Goal: Browse casually: Explore the website without a specific task or goal

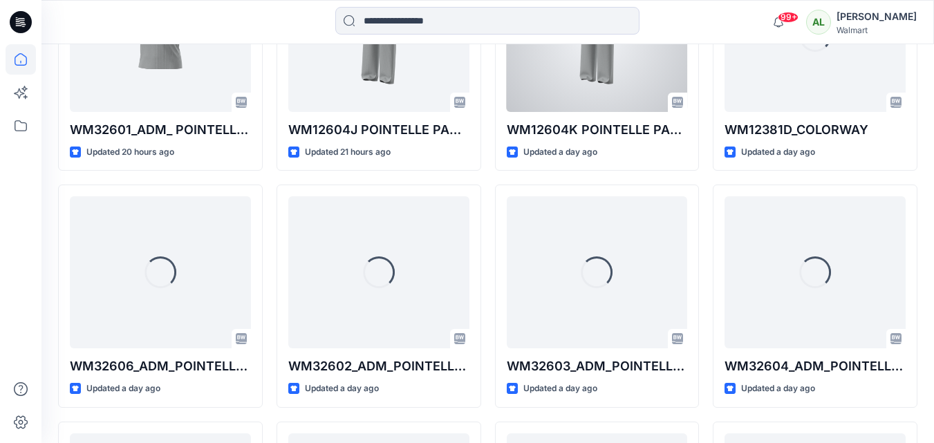
scroll to position [985, 0]
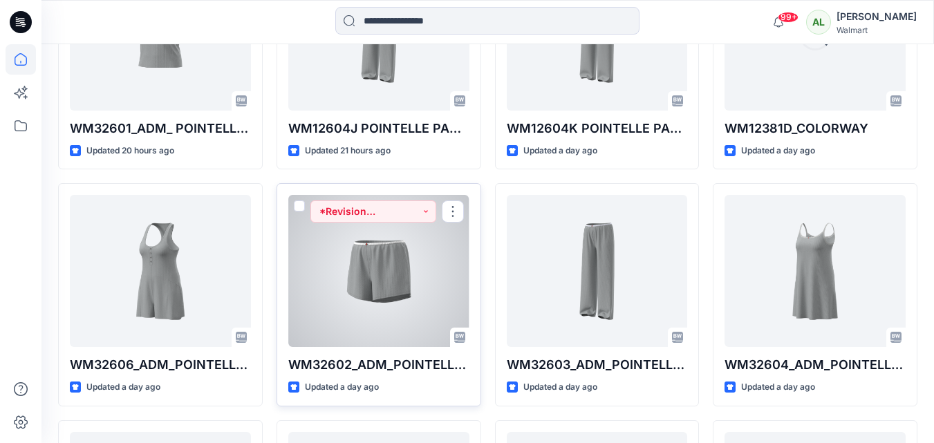
click at [370, 264] on div at bounding box center [378, 271] width 181 height 152
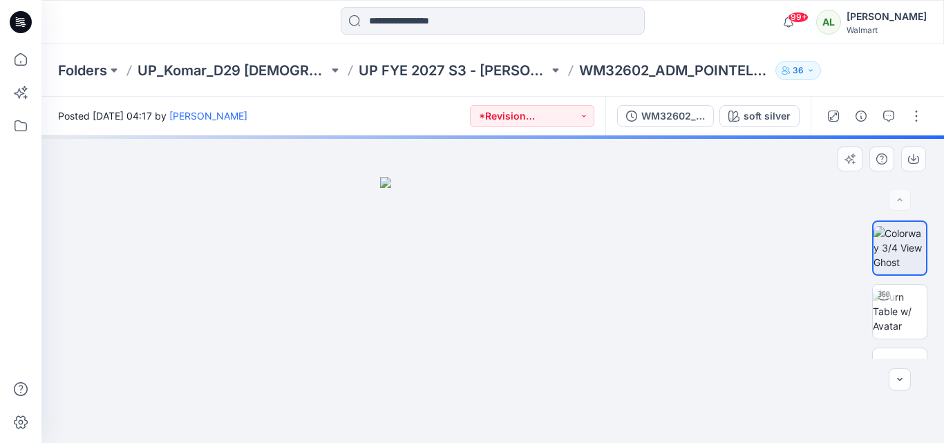
click at [512, 250] on img at bounding box center [492, 310] width 225 height 267
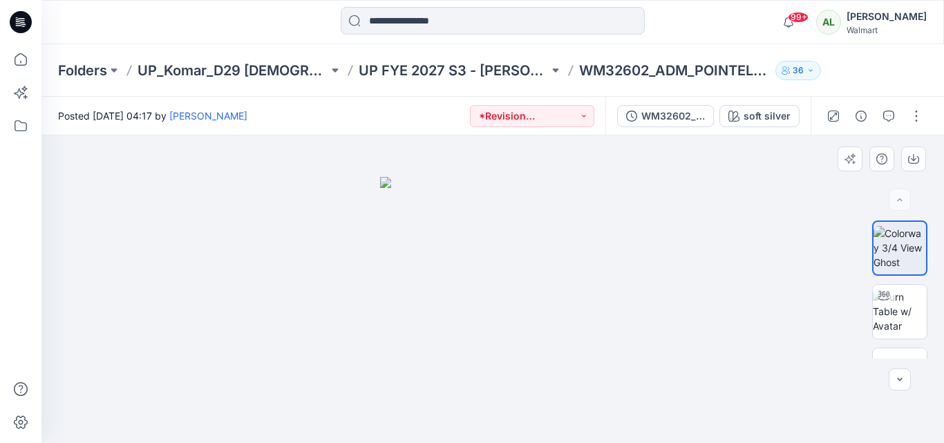
click at [538, 241] on img at bounding box center [492, 310] width 225 height 267
click at [518, 261] on img at bounding box center [492, 310] width 225 height 267
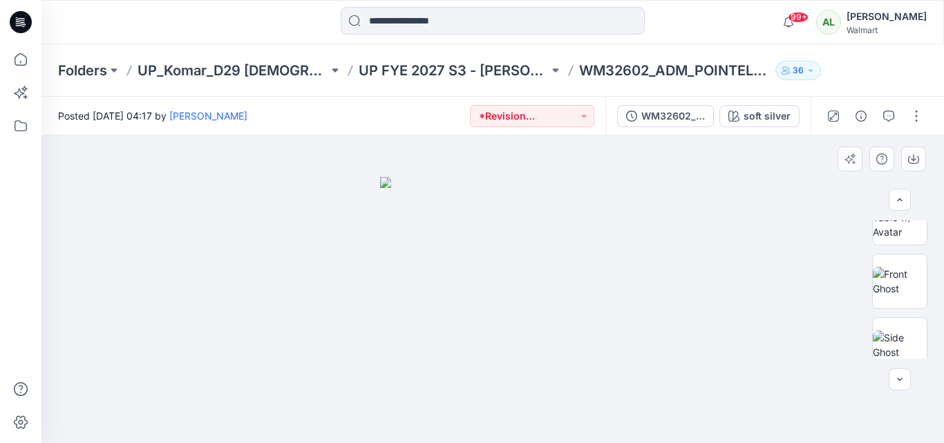
click at [510, 259] on img at bounding box center [492, 310] width 225 height 267
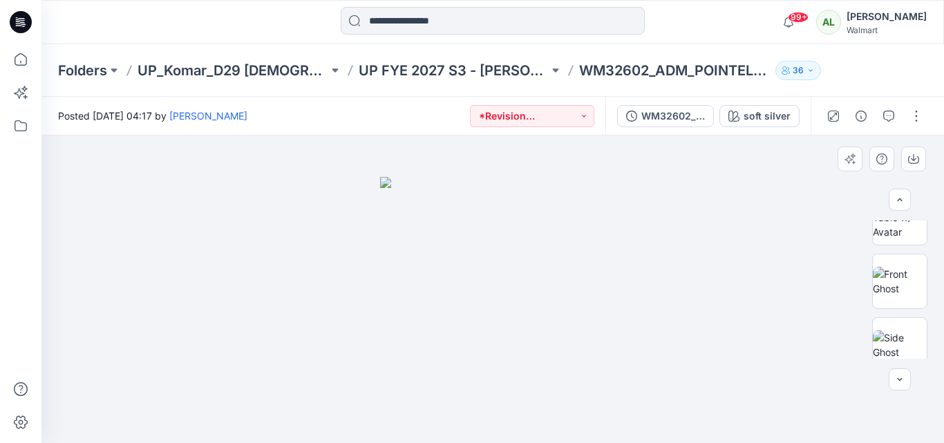
click at [510, 259] on img at bounding box center [492, 310] width 225 height 267
click at [634, 255] on div at bounding box center [492, 289] width 903 height 308
click at [534, 349] on img at bounding box center [492, 310] width 225 height 267
click at [515, 375] on img at bounding box center [492, 310] width 225 height 267
click at [558, 243] on img at bounding box center [492, 310] width 225 height 267
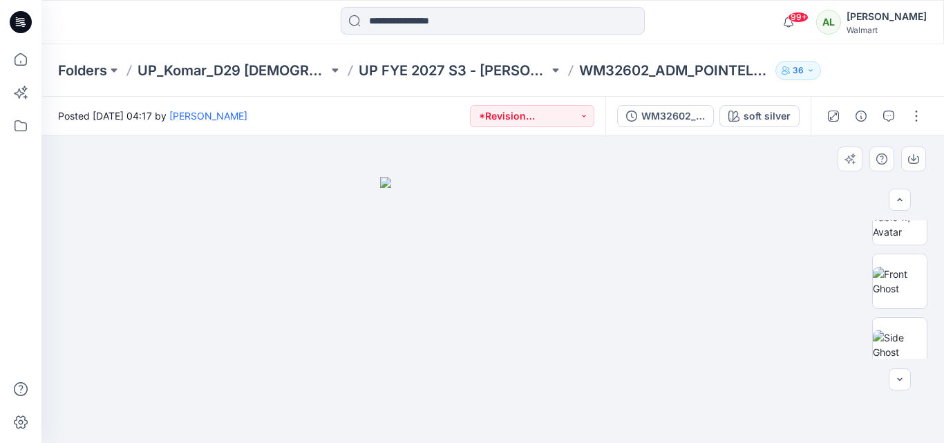
click at [534, 222] on img at bounding box center [492, 310] width 225 height 267
click at [891, 117] on icon "button" at bounding box center [889, 116] width 11 height 11
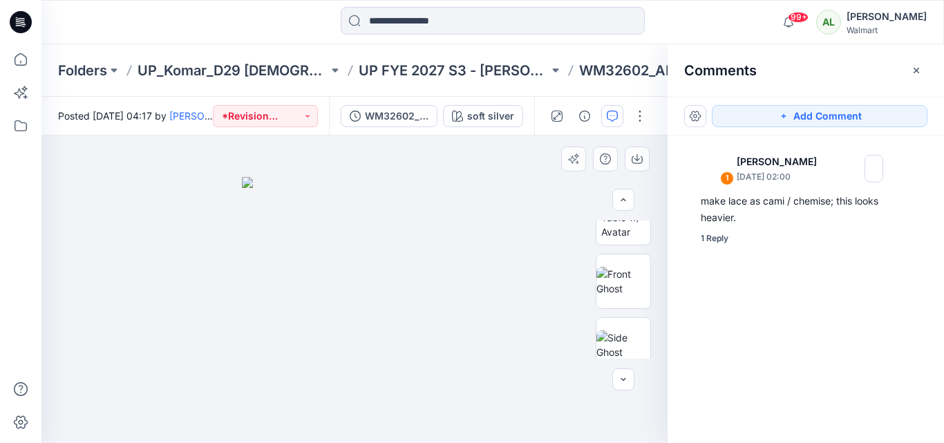
click at [363, 231] on img at bounding box center [354, 310] width 225 height 267
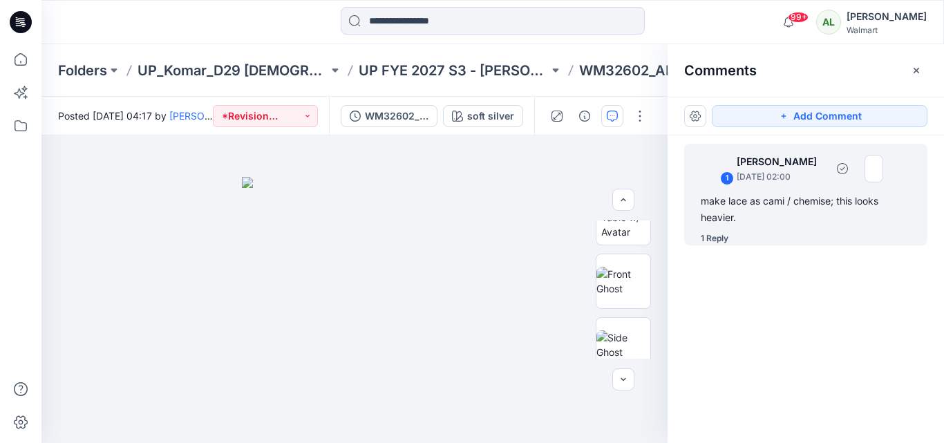
click at [756, 202] on div "make lace as cami / chemise; this looks heavier." at bounding box center [806, 209] width 210 height 33
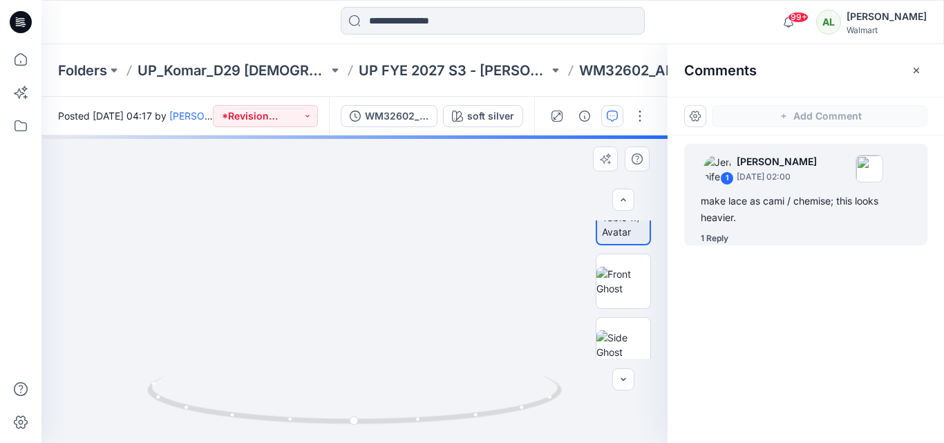
click at [261, 249] on div "soft silver Loading... Material Properties Loading..." at bounding box center [354, 289] width 626 height 308
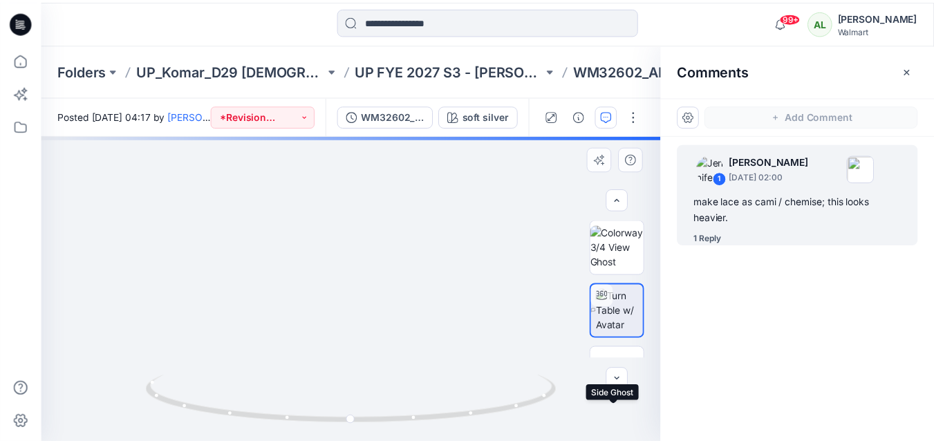
scroll to position [0, 0]
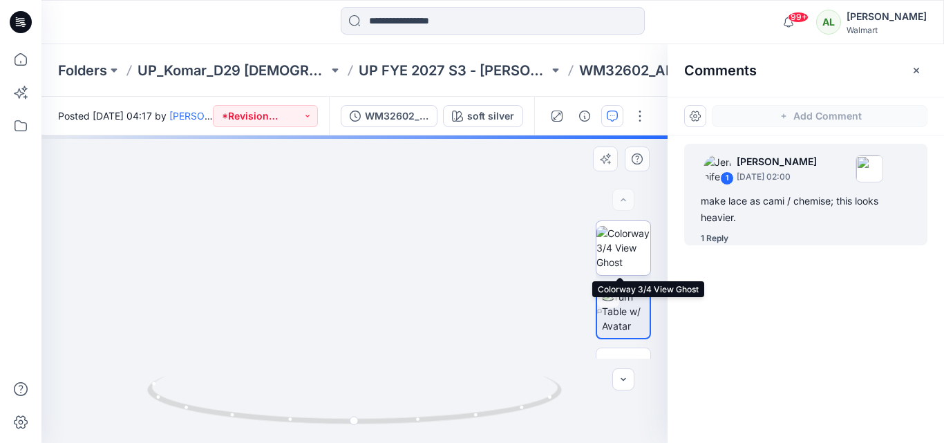
click at [619, 239] on img at bounding box center [624, 248] width 54 height 44
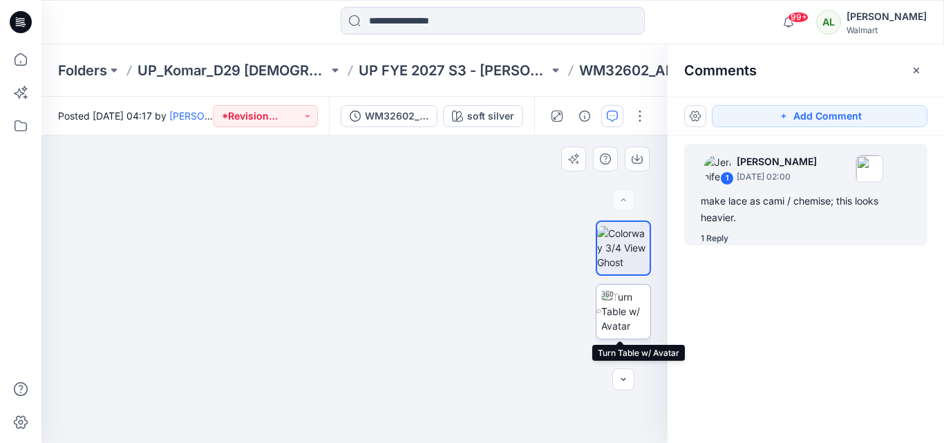
click at [615, 297] on div at bounding box center [608, 296] width 22 height 22
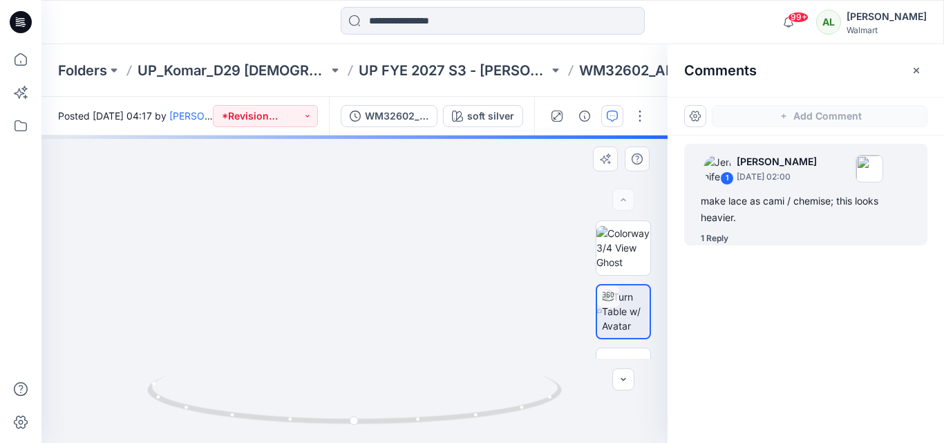
click at [473, 245] on div "soft silver Loading... Material Properties Loading..." at bounding box center [354, 289] width 626 height 308
click at [716, 396] on div "Add Comment 1 [PERSON_NAME] [DATE] 02:00 make lace as cami / chemise; this look…" at bounding box center [806, 270] width 277 height 346
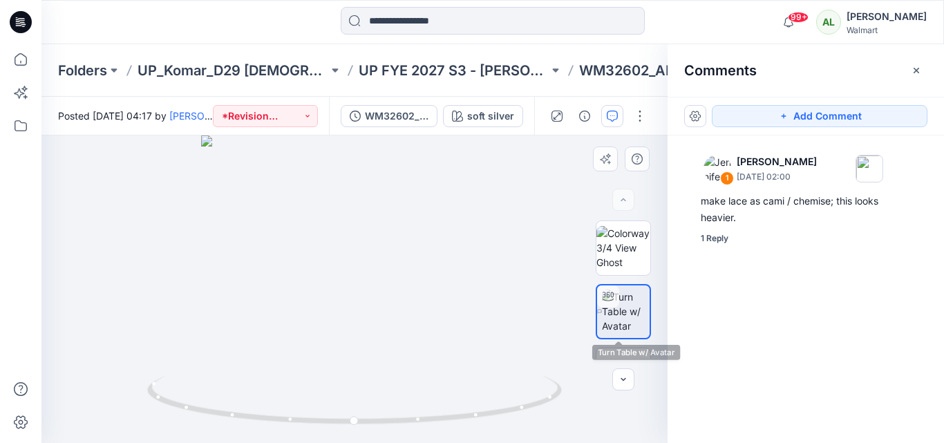
drag, startPoint x: 483, startPoint y: 290, endPoint x: 490, endPoint y: 297, distance: 10.8
click at [483, 290] on img at bounding box center [355, 289] width 308 height 308
click at [532, 342] on div at bounding box center [354, 289] width 626 height 308
drag, startPoint x: 498, startPoint y: 355, endPoint x: 460, endPoint y: 365, distance: 39.4
click at [498, 355] on img at bounding box center [355, 289] width 308 height 308
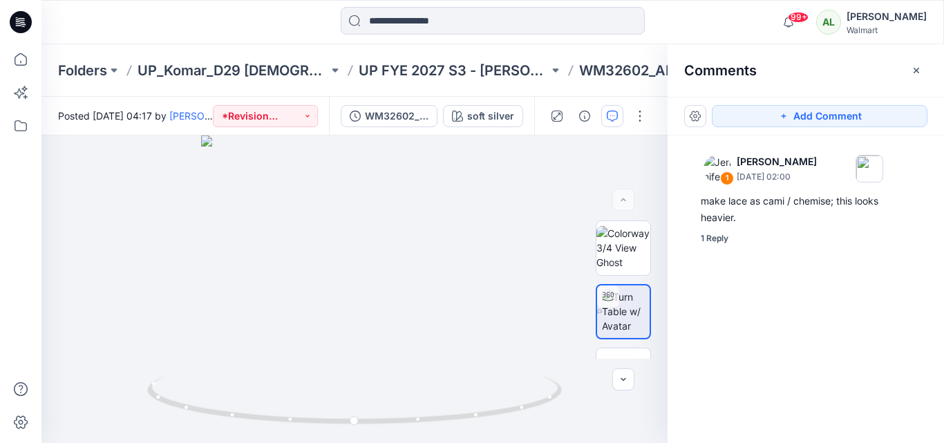
click at [844, 330] on div "1 [PERSON_NAME] [DATE] 02:00 make lace as cami / chemise; this looks heavier. 1…" at bounding box center [806, 263] width 277 height 256
drag, startPoint x: 480, startPoint y: 425, endPoint x: 542, endPoint y: 161, distance: 271.3
click at [444, 218] on div at bounding box center [354, 289] width 626 height 308
click at [19, 57] on icon at bounding box center [21, 59] width 30 height 30
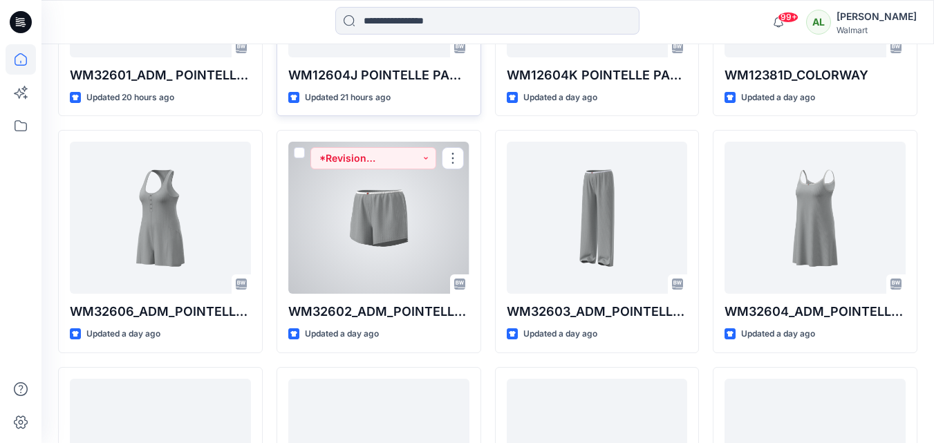
scroll to position [1054, 0]
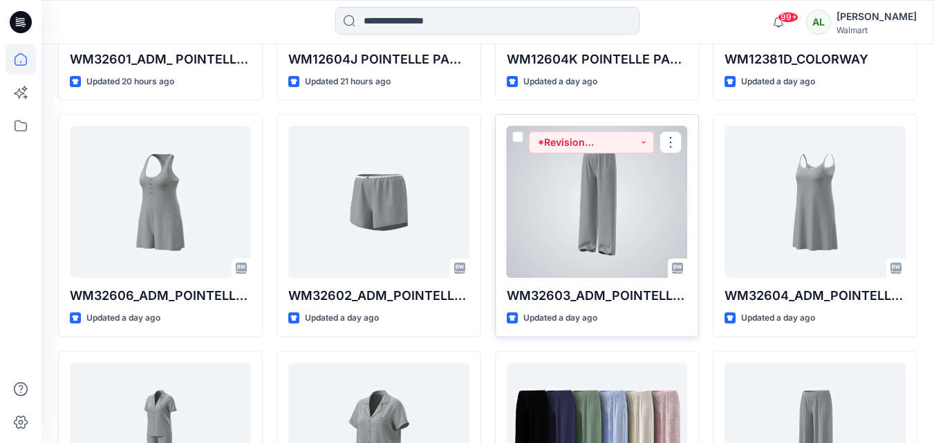
click at [585, 207] on div at bounding box center [597, 202] width 181 height 152
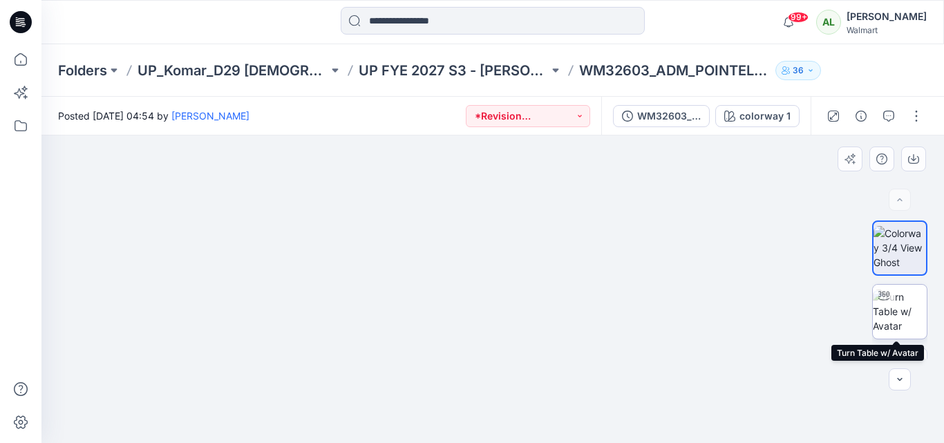
click at [897, 301] on img at bounding box center [900, 312] width 54 height 44
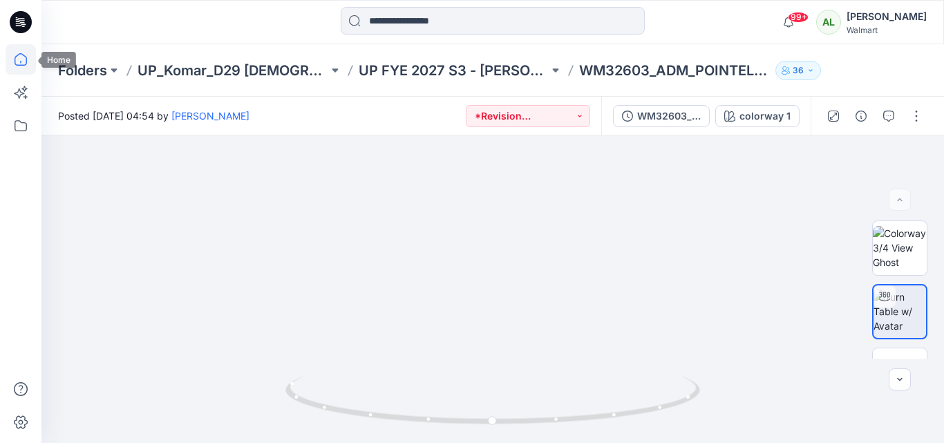
click at [19, 57] on icon at bounding box center [21, 59] width 30 height 30
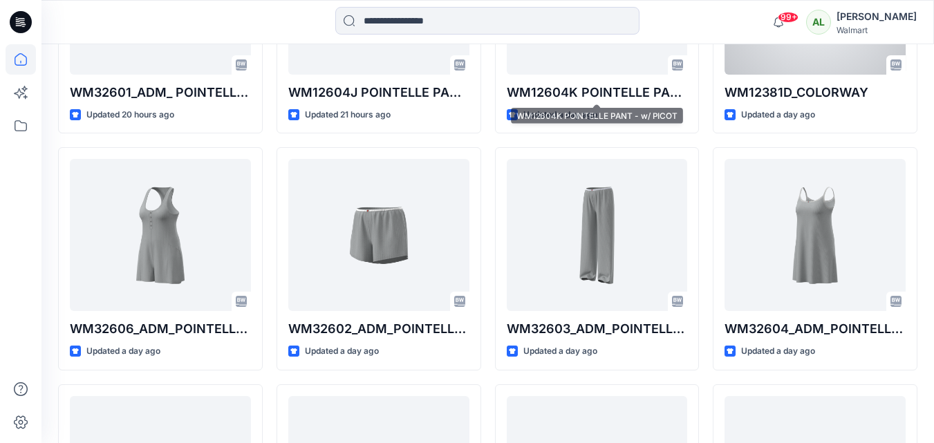
scroll to position [1037, 0]
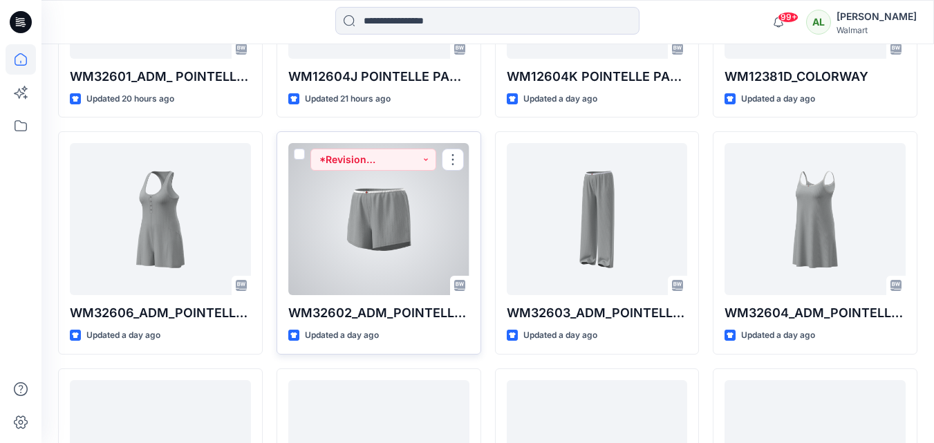
click at [384, 192] on div at bounding box center [378, 219] width 181 height 152
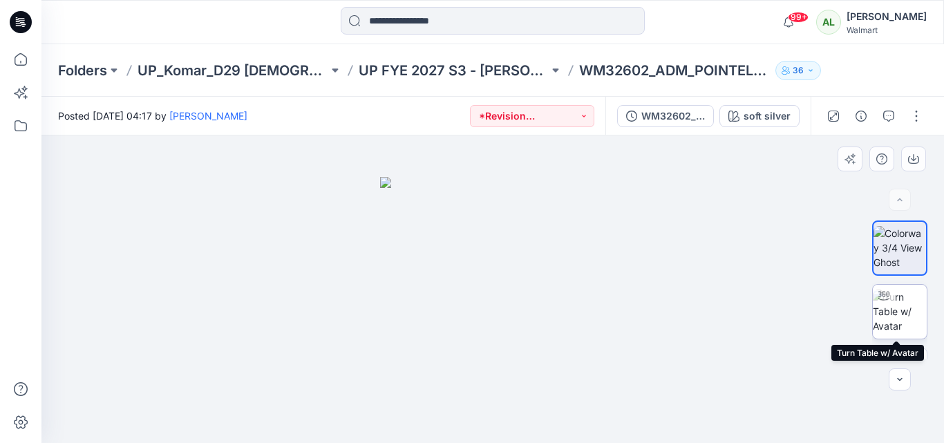
click at [900, 299] on img at bounding box center [900, 312] width 54 height 44
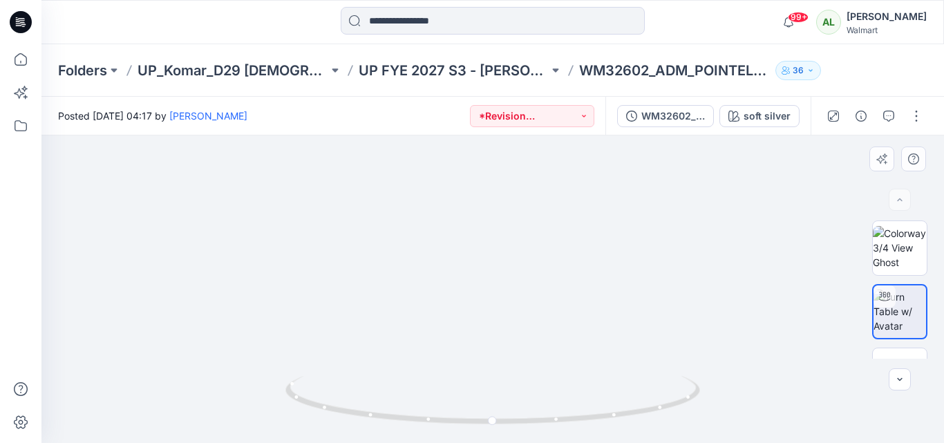
drag, startPoint x: 590, startPoint y: 178, endPoint x: 537, endPoint y: 288, distance: 121.8
